Goal: Task Accomplishment & Management: Use online tool/utility

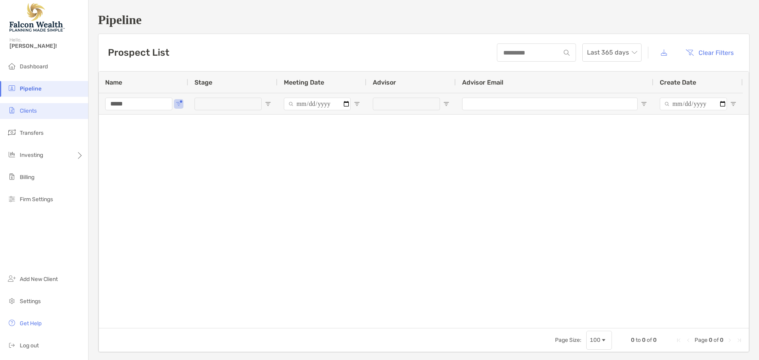
click at [49, 110] on li "Clients" at bounding box center [44, 111] width 88 height 16
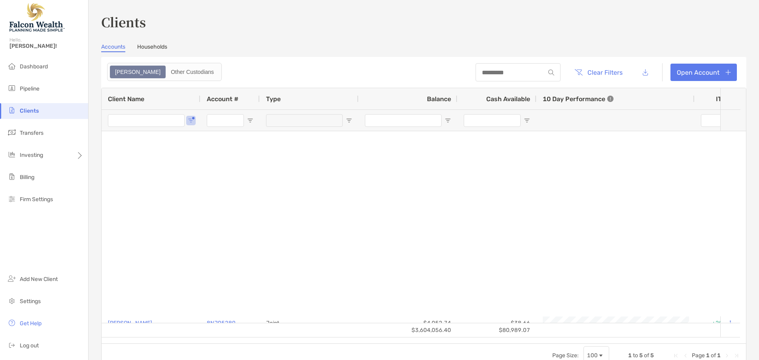
type input "*****"
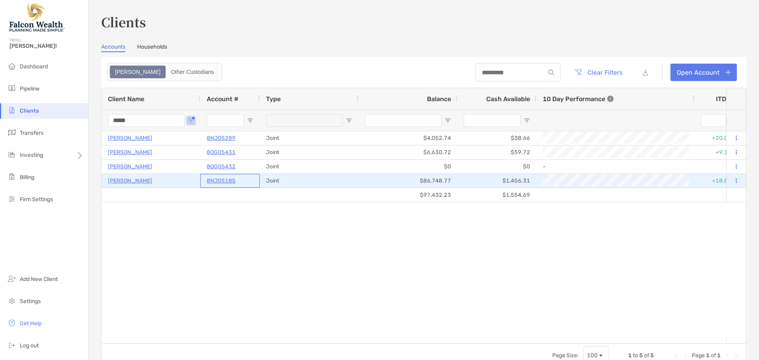
click at [224, 181] on p "8NJ05185" at bounding box center [221, 181] width 29 height 10
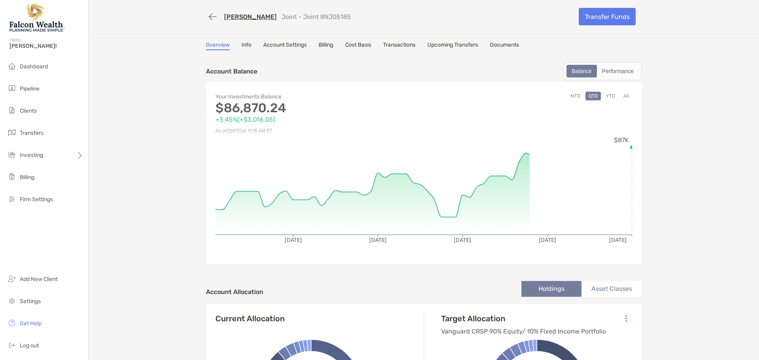
click at [242, 46] on link "Info" at bounding box center [247, 46] width 10 height 9
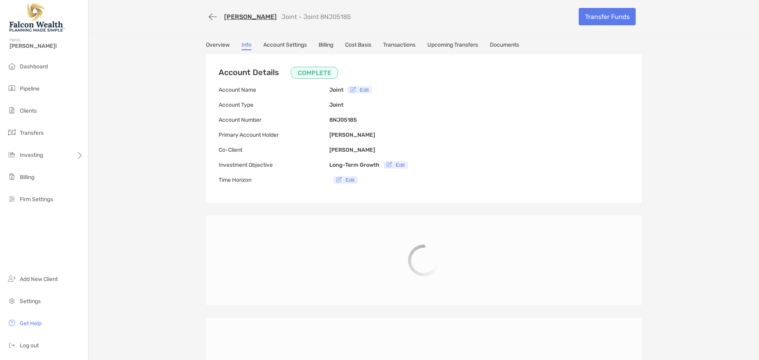
type input "**********"
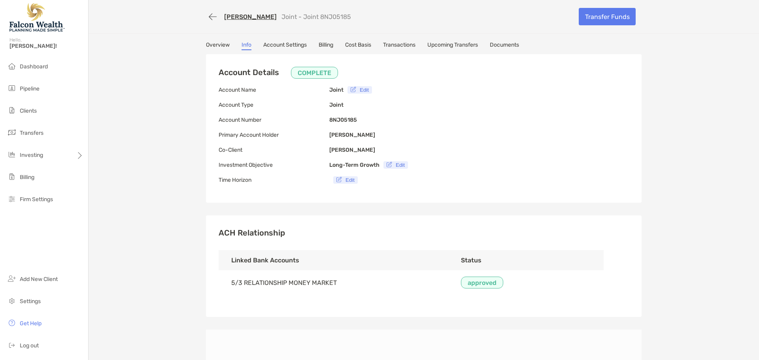
type input "**********"
click at [601, 18] on link "Transfer Funds" at bounding box center [607, 16] width 57 height 17
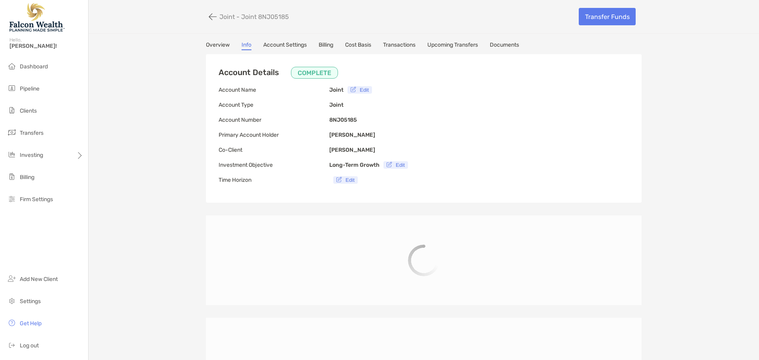
type input "**********"
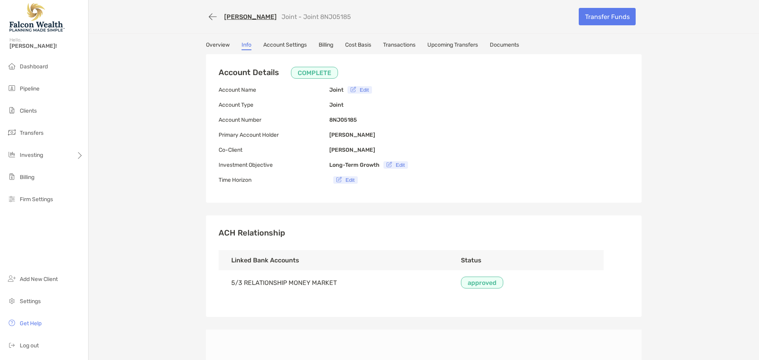
type input "**********"
click at [603, 14] on link "Transfer Funds" at bounding box center [607, 16] width 57 height 17
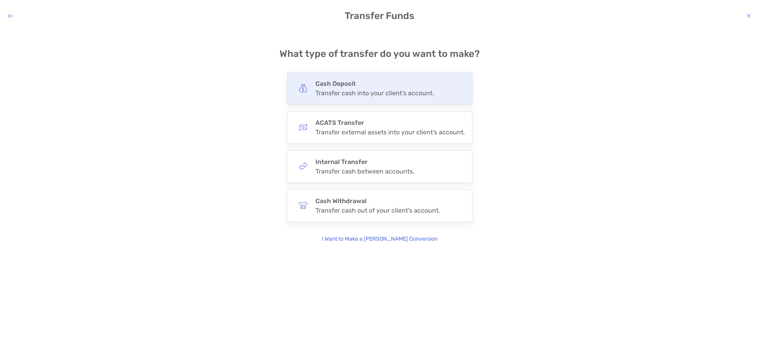
click at [357, 92] on div "Transfer cash into your client's account." at bounding box center [375, 93] width 119 height 8
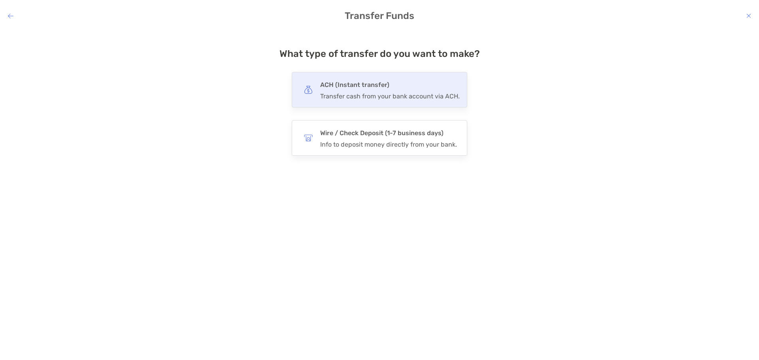
click at [357, 96] on div "Transfer cash from your bank account via ACH." at bounding box center [390, 97] width 140 height 8
click at [0, 0] on input "***" at bounding box center [0, 0] width 0 height 0
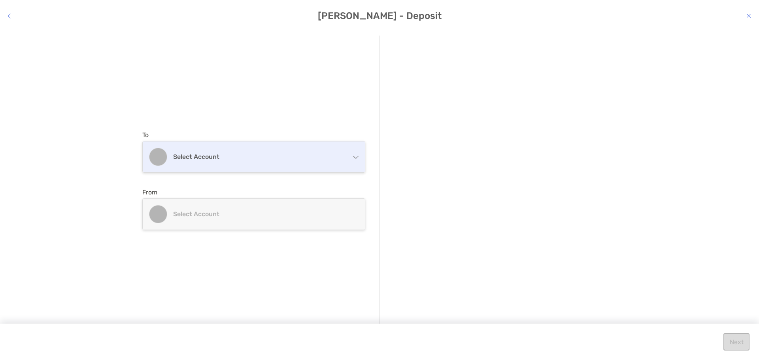
click at [303, 159] on h4 "Select account" at bounding box center [258, 157] width 171 height 8
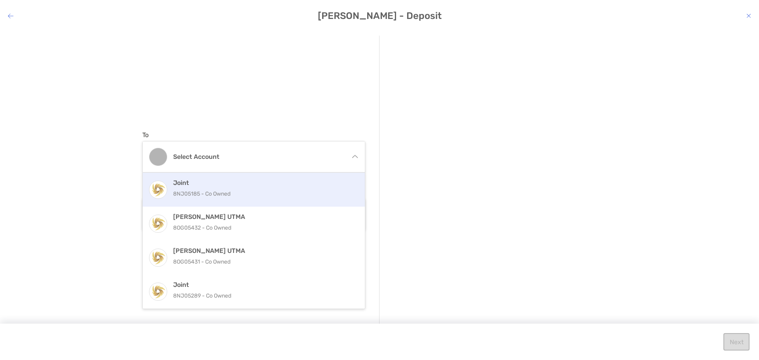
click at [247, 193] on p "8NJ05185 - Co Owned" at bounding box center [262, 194] width 178 height 10
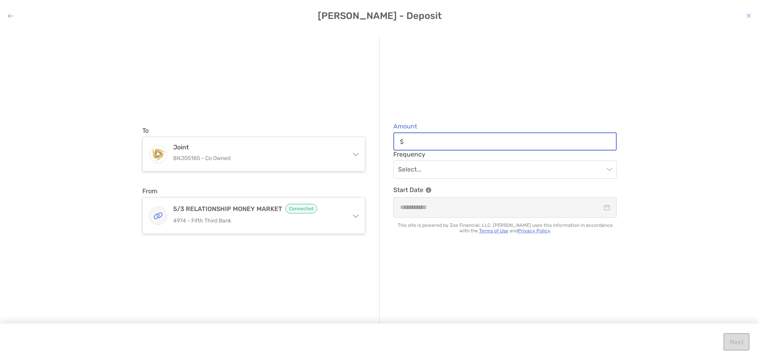
click at [485, 140] on input "Amount" at bounding box center [511, 141] width 209 height 7
click at [642, 148] on div "To Joint 8NJ05185 - Co Owned Joint 8NJ05185 - Co Owned [PERSON_NAME] UTMA 8OG05…" at bounding box center [379, 188] width 759 height 319
click at [550, 143] on input "Amount" at bounding box center [511, 141] width 209 height 7
click at [659, 176] on div "To Joint 8NJ05185 - Co Owned Joint 8NJ05185 - Co Owned [PERSON_NAME] UTMA 8OG05…" at bounding box center [379, 188] width 759 height 319
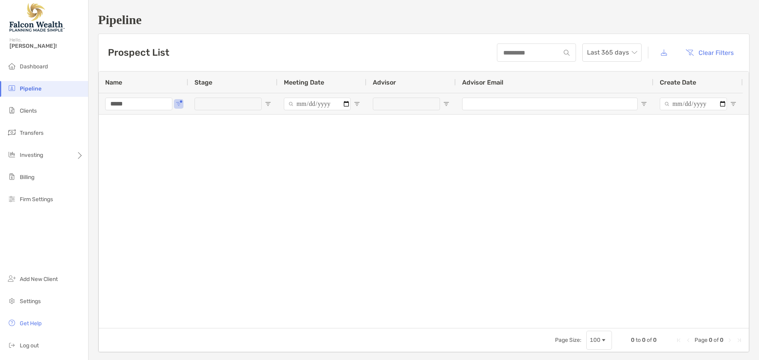
click at [40, 110] on li "Clients" at bounding box center [44, 111] width 88 height 16
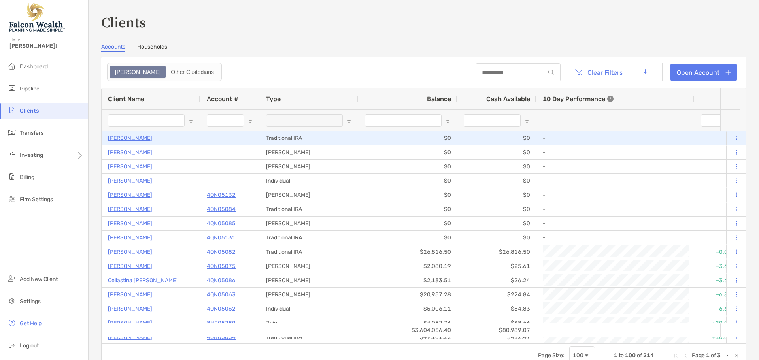
type input "*****"
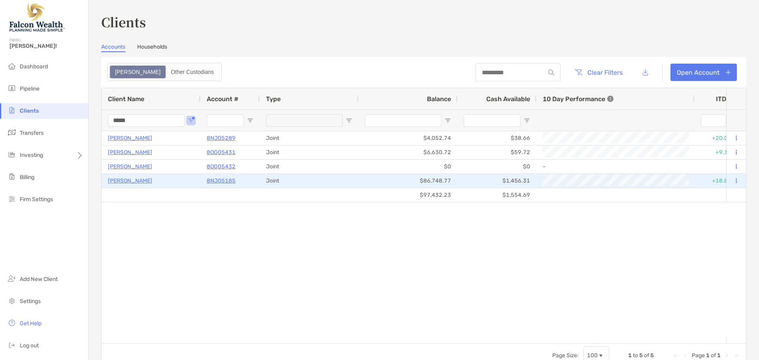
click at [212, 182] on p "8NJ05185" at bounding box center [221, 181] width 29 height 10
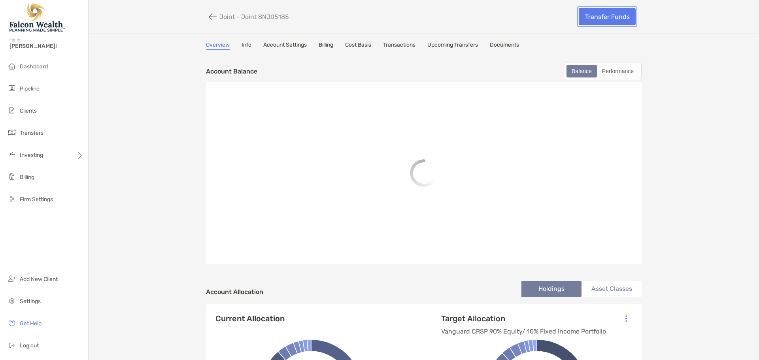
click at [603, 18] on link "Transfer Funds" at bounding box center [607, 16] width 57 height 17
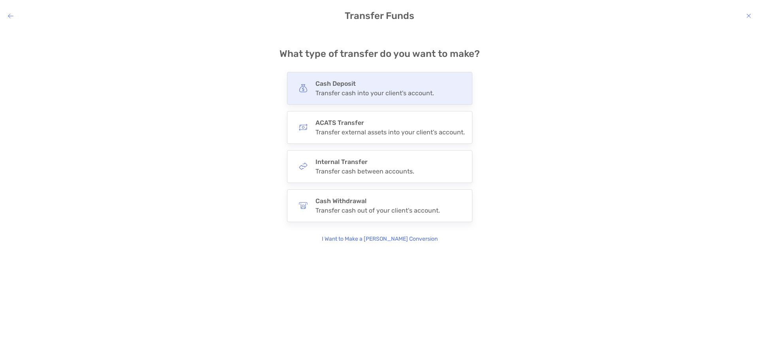
click at [376, 88] on div "Cash Deposit Transfer cash into your client's account." at bounding box center [375, 88] width 119 height 17
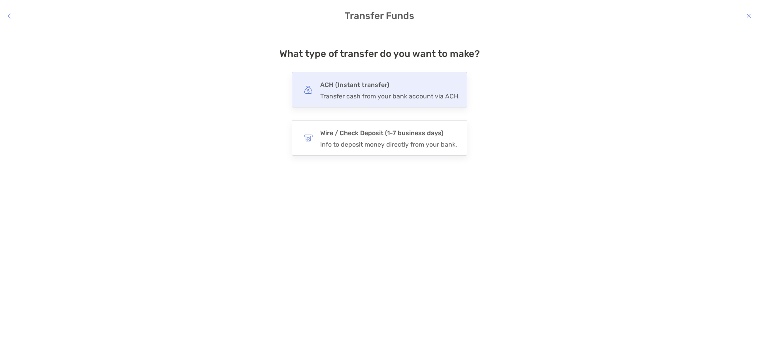
click at [367, 96] on div "Transfer cash from your bank account via ACH." at bounding box center [390, 97] width 140 height 8
click at [0, 0] on input "***" at bounding box center [0, 0] width 0 height 0
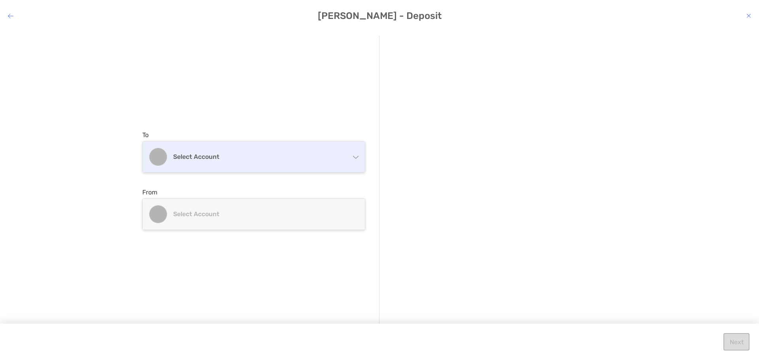
click at [346, 156] on div "Select account" at bounding box center [254, 157] width 222 height 31
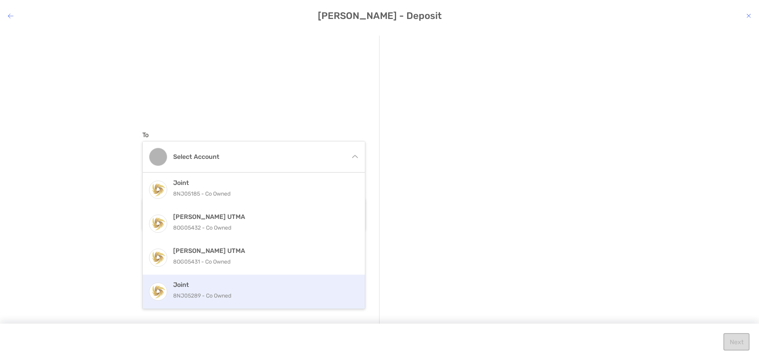
click at [252, 291] on p "8NJ05289 - Co Owned" at bounding box center [262, 296] width 178 height 10
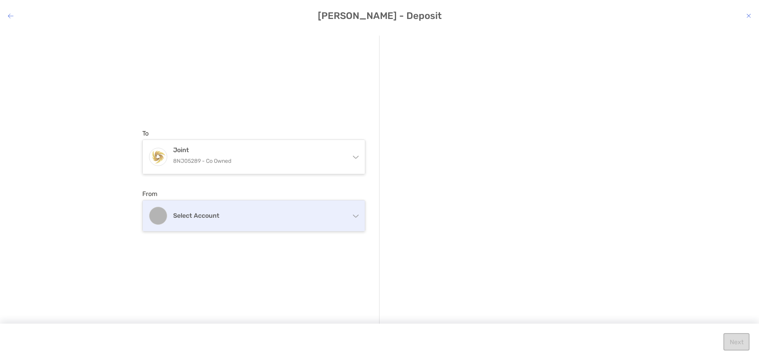
click at [349, 215] on div "Select account" at bounding box center [254, 215] width 222 height 31
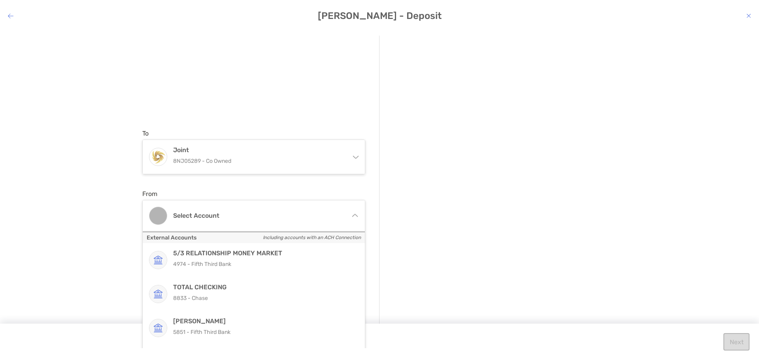
click at [409, 227] on div "modal" at bounding box center [498, 181] width 237 height 290
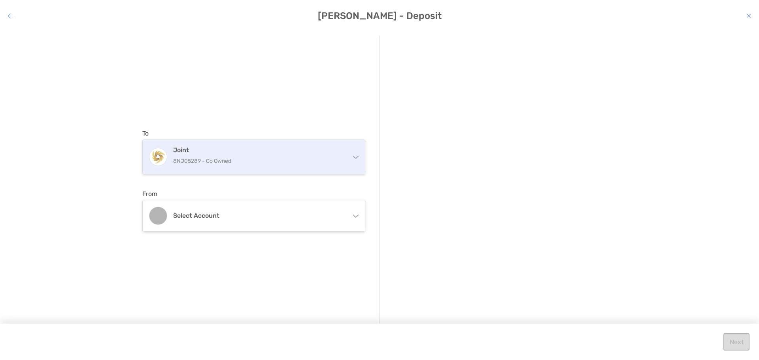
click at [334, 161] on p "8NJ05289 - Co Owned" at bounding box center [258, 161] width 171 height 10
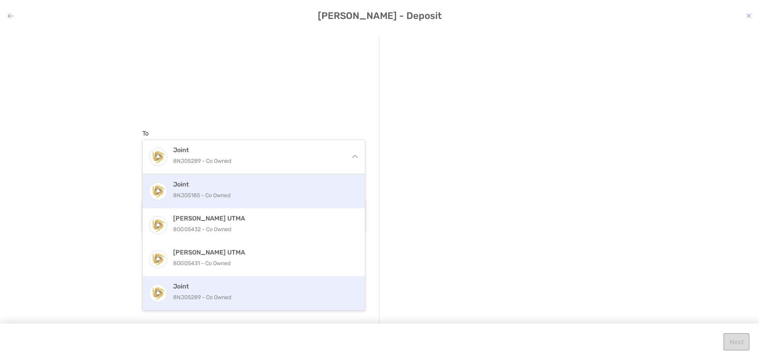
click at [256, 193] on p "8NJ05185 - Co Owned" at bounding box center [262, 196] width 178 height 10
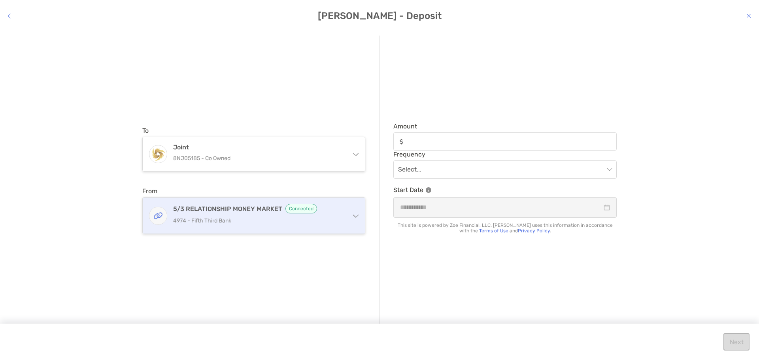
click at [342, 217] on p "4974 - Fifth Third Bank" at bounding box center [258, 221] width 171 height 10
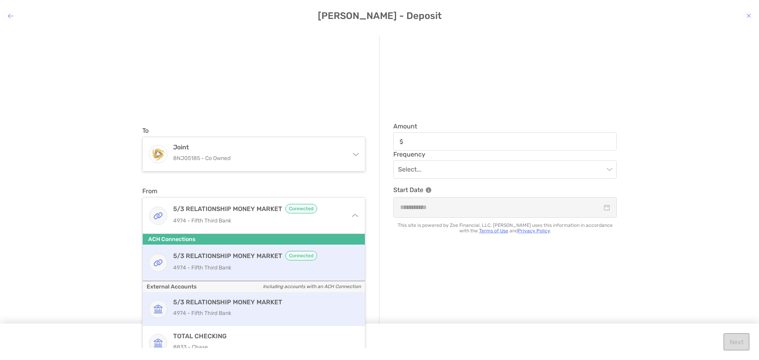
scroll to position [40, 0]
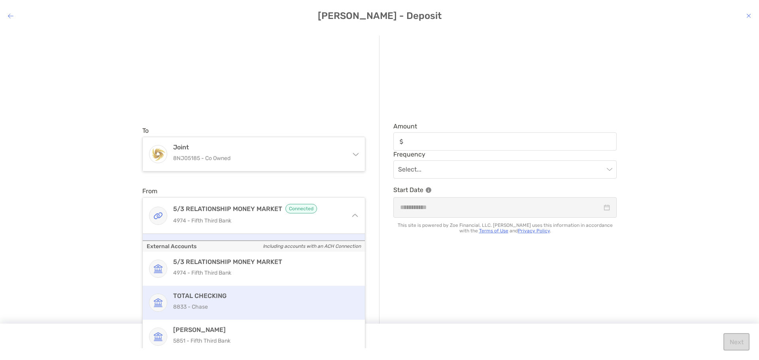
click at [263, 304] on p "8833 - Chase" at bounding box center [262, 307] width 178 height 10
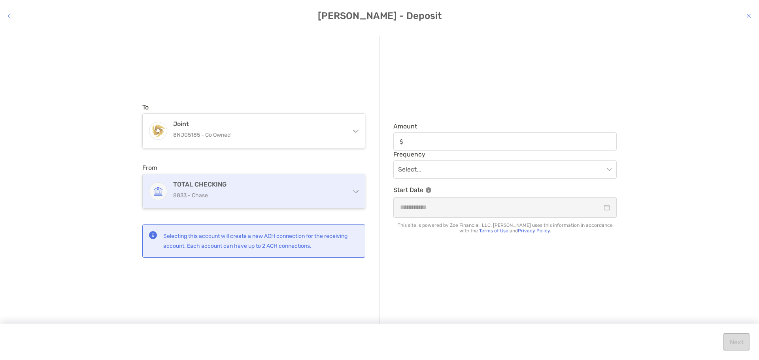
click at [352, 194] on div "TOTAL CHECKING 8833 - Chase" at bounding box center [254, 191] width 222 height 34
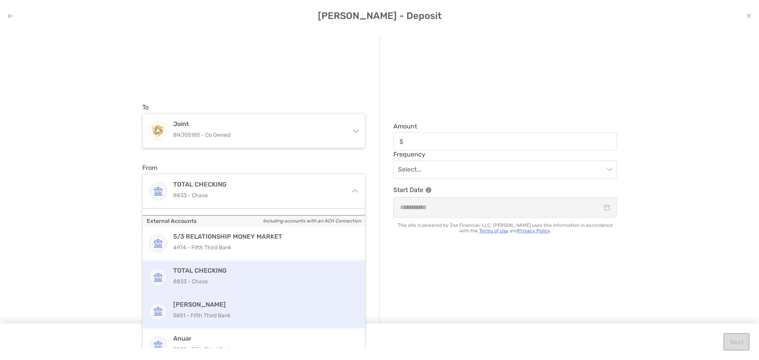
scroll to position [15, 0]
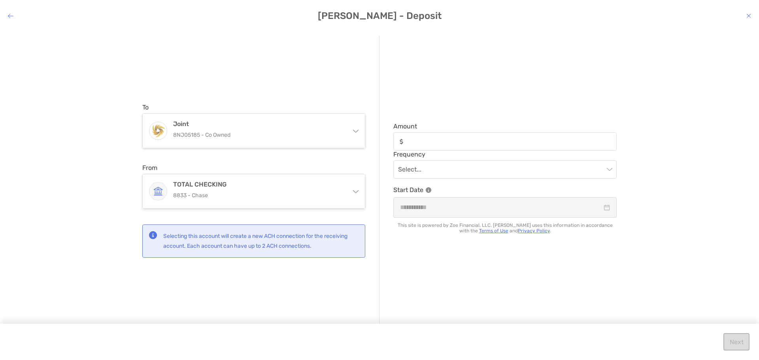
click at [394, 263] on div "Amount Frequency Select... Start Date This site is powered by Zoe Financial, LL…" at bounding box center [498, 181] width 237 height 290
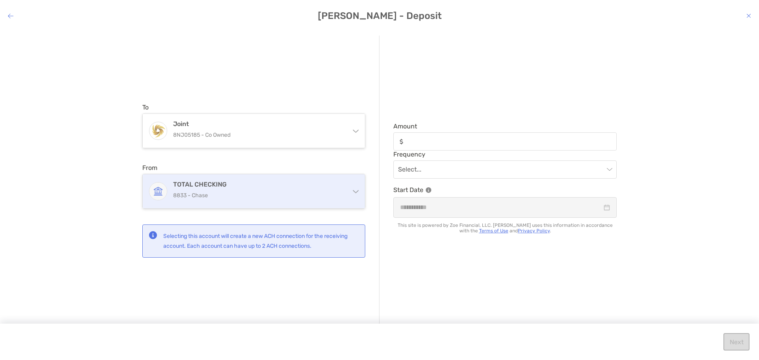
click at [354, 194] on div "TOTAL CHECKING 8833 - Chase" at bounding box center [254, 191] width 222 height 34
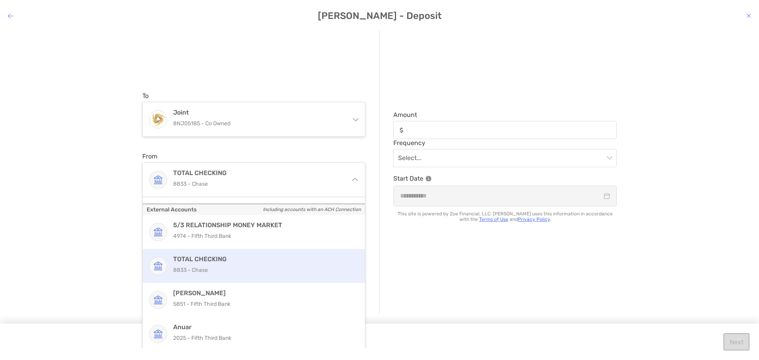
scroll to position [15, 0]
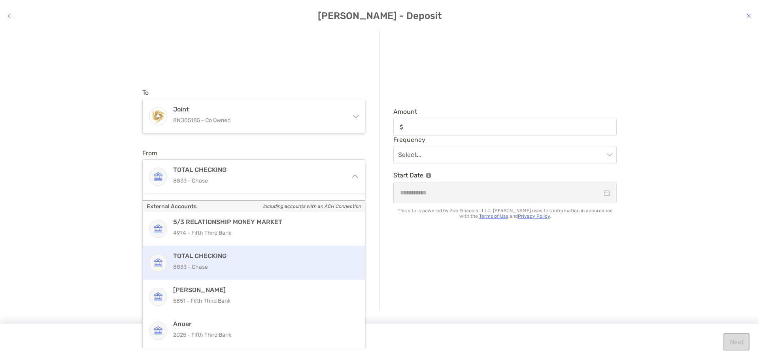
click at [273, 263] on p "8833 - Chase" at bounding box center [262, 267] width 178 height 10
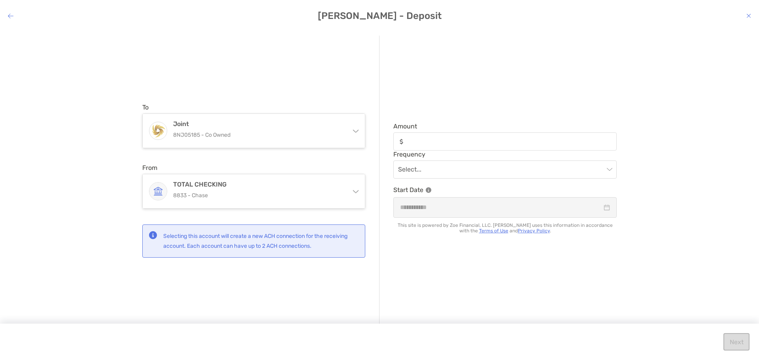
click at [385, 256] on div "Amount Frequency Select... Start Date This site is powered by Zoe Financial, LL…" at bounding box center [498, 181] width 237 height 290
